Goal: Task Accomplishment & Management: Manage account settings

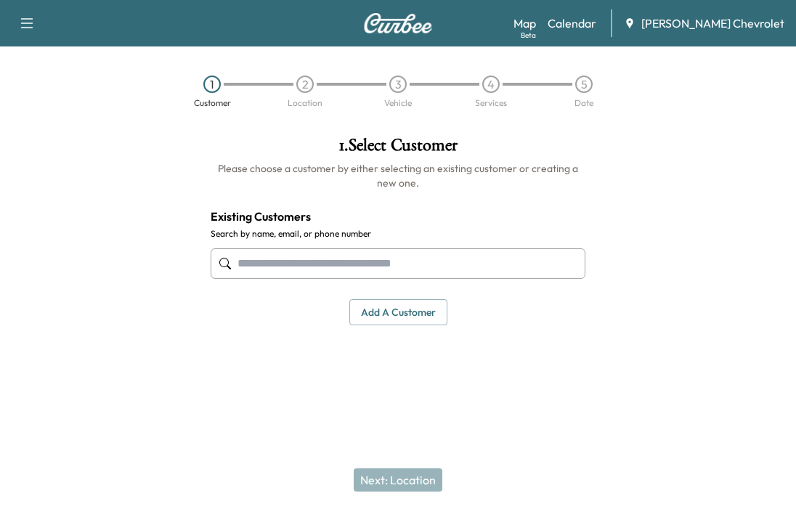
click at [597, 31] on link "Calendar" at bounding box center [572, 23] width 49 height 17
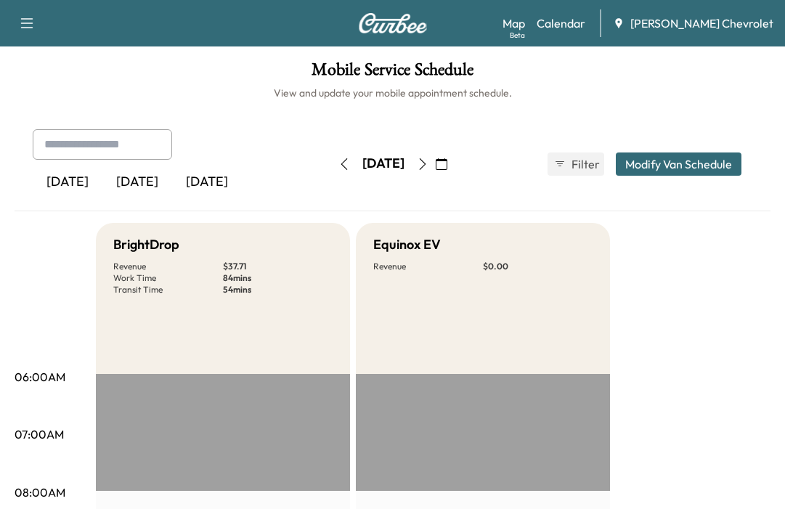
click at [429, 167] on icon "button" at bounding box center [423, 164] width 12 height 12
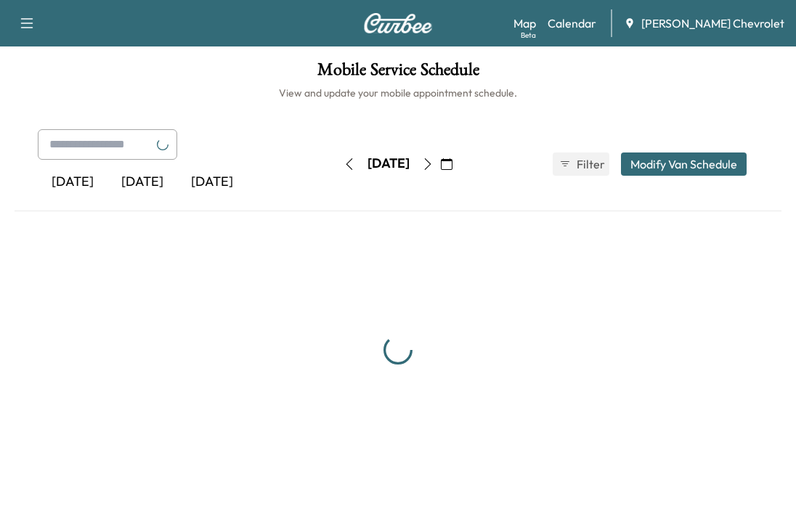
click at [440, 167] on div "[DATE]" at bounding box center [388, 164] width 103 height 23
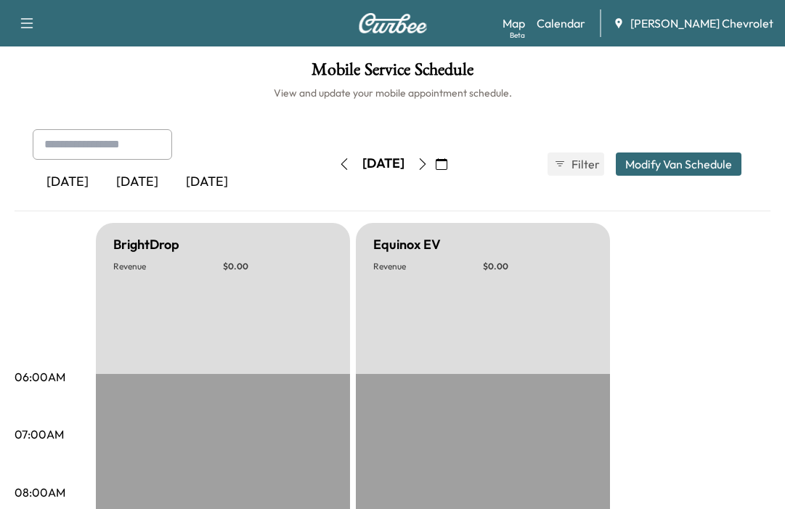
click at [435, 167] on button "button" at bounding box center [423, 164] width 25 height 23
click at [429, 169] on icon "button" at bounding box center [423, 164] width 12 height 12
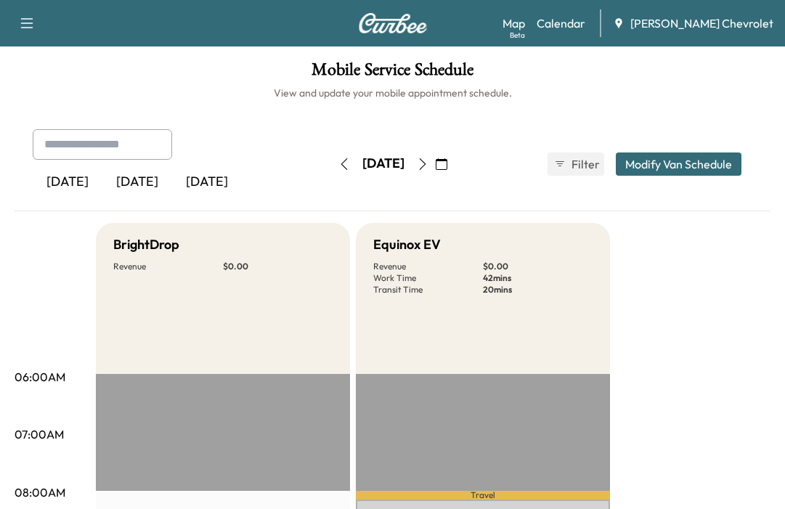
click at [53, 72] on h1 "Mobile Service Schedule" at bounding box center [393, 73] width 756 height 25
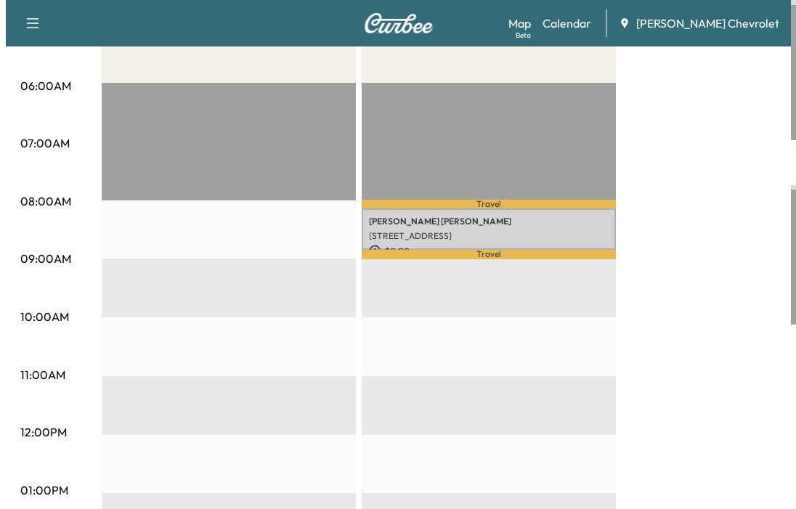
scroll to position [436, 0]
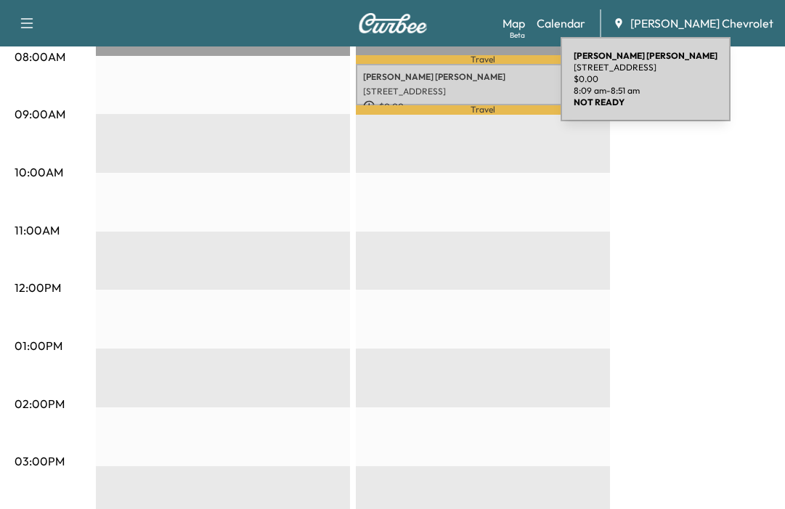
click at [452, 88] on p "[STREET_ADDRESS]" at bounding box center [483, 92] width 240 height 12
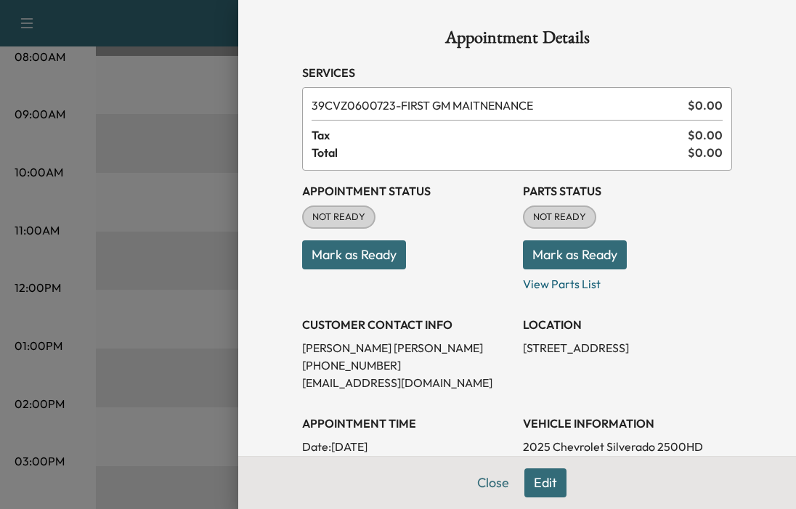
click at [363, 259] on button "Mark as Ready" at bounding box center [354, 254] width 104 height 29
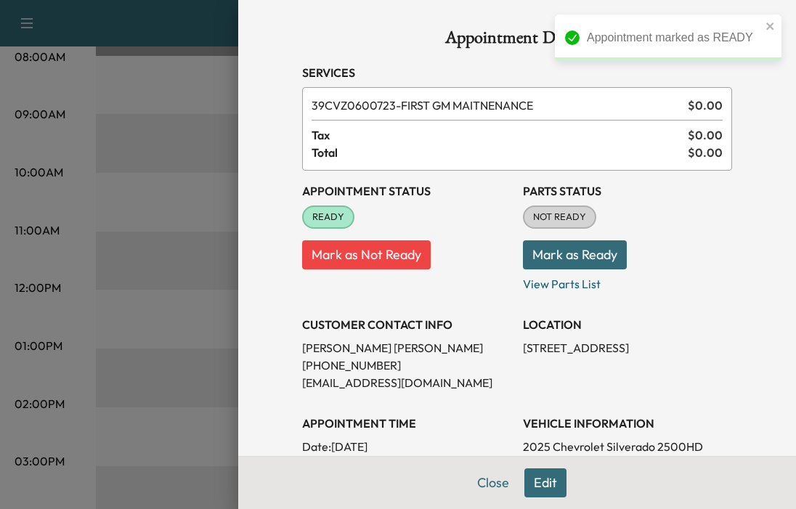
drag, startPoint x: 770, startPoint y: 29, endPoint x: 714, endPoint y: 50, distance: 59.8
click at [770, 29] on icon "close" at bounding box center [771, 26] width 10 height 12
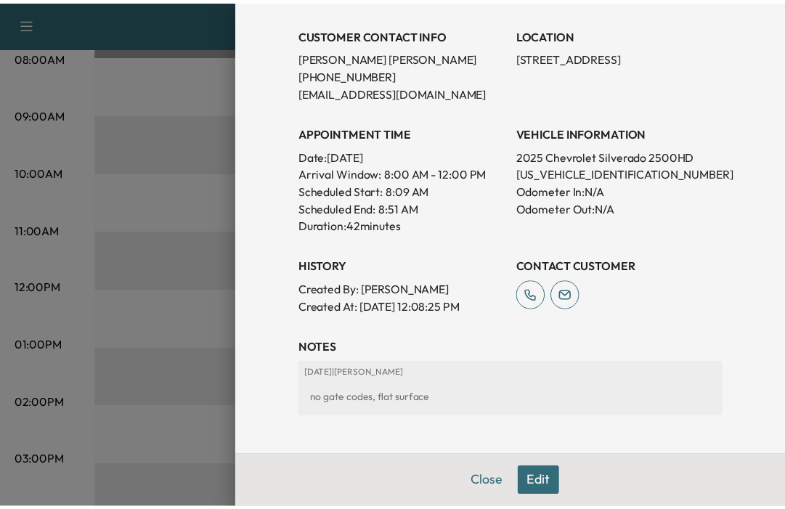
scroll to position [0, 0]
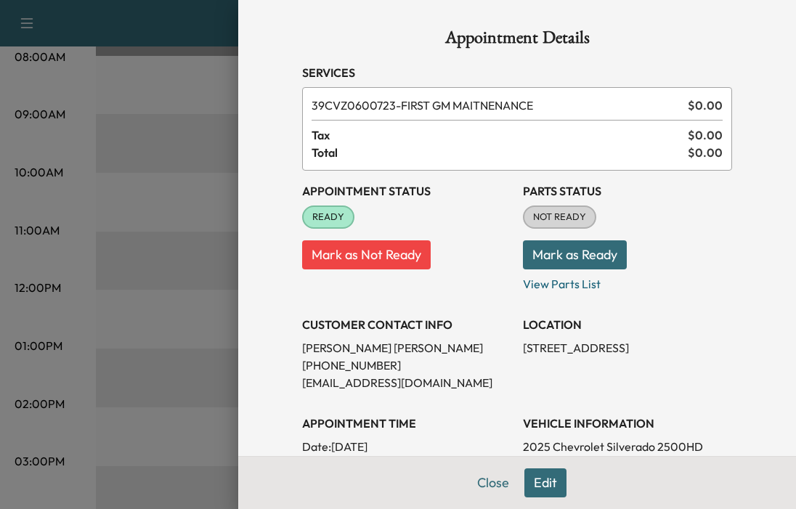
click at [79, 259] on div at bounding box center [398, 254] width 796 height 509
